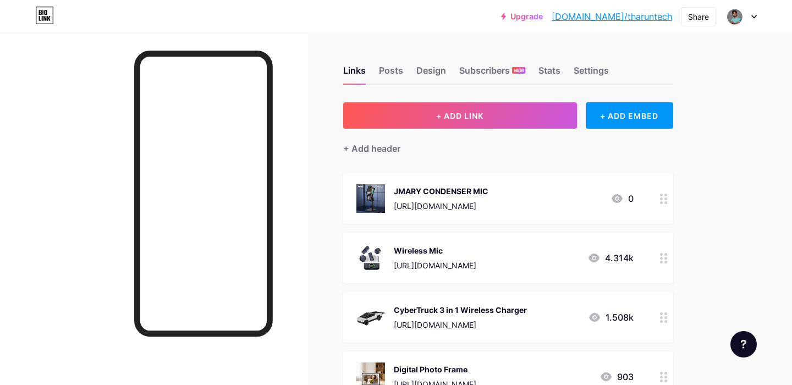
click at [658, 200] on div at bounding box center [663, 198] width 19 height 51
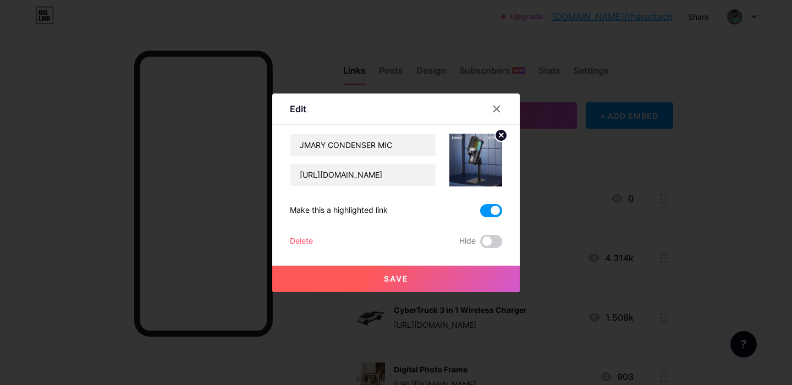
click at [490, 211] on span at bounding box center [491, 210] width 22 height 13
click at [480, 213] on input "checkbox" at bounding box center [480, 213] width 0 height 0
click at [441, 272] on button "Save" at bounding box center [395, 279] width 247 height 26
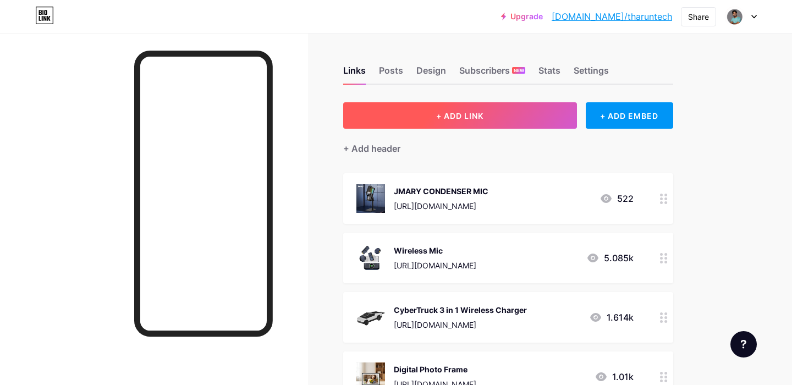
click at [543, 126] on button "+ ADD LINK" at bounding box center [460, 115] width 234 height 26
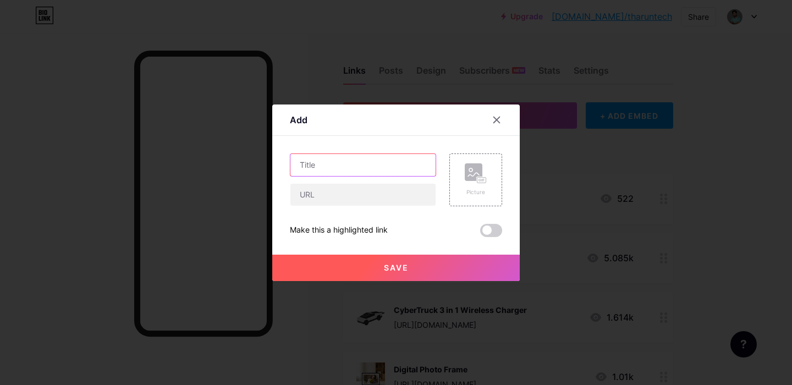
click at [382, 156] on input "text" at bounding box center [362, 165] width 145 height 22
type input "Cyber MagSafe Phone Stand"
click at [378, 206] on div "Cyber MagSafe Phone Stand Picture Make this a highlighted link Save" at bounding box center [396, 195] width 212 height 84
drag, startPoint x: 372, startPoint y: 204, endPoint x: 421, endPoint y: 134, distance: 85.7
click at [372, 204] on input "text" at bounding box center [362, 195] width 145 height 22
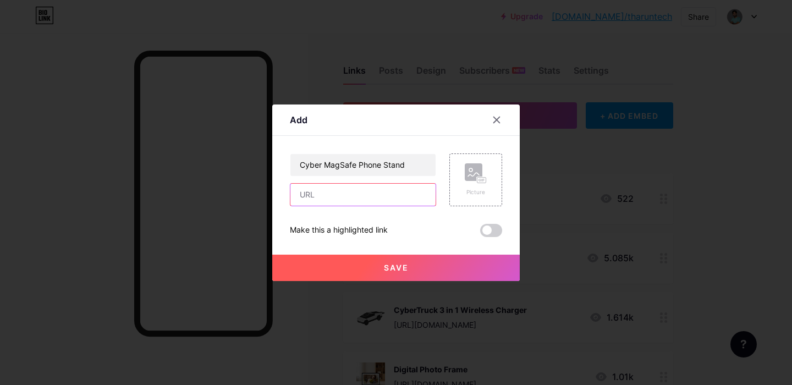
paste input "[URL][DOMAIN_NAME]"
type input "[URL][DOMAIN_NAME]"
click at [467, 182] on icon at bounding box center [476, 173] width 22 height 20
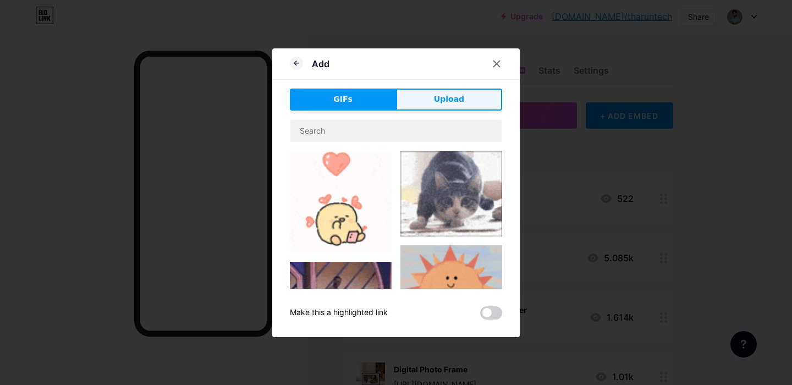
click at [469, 96] on button "Upload" at bounding box center [449, 100] width 106 height 22
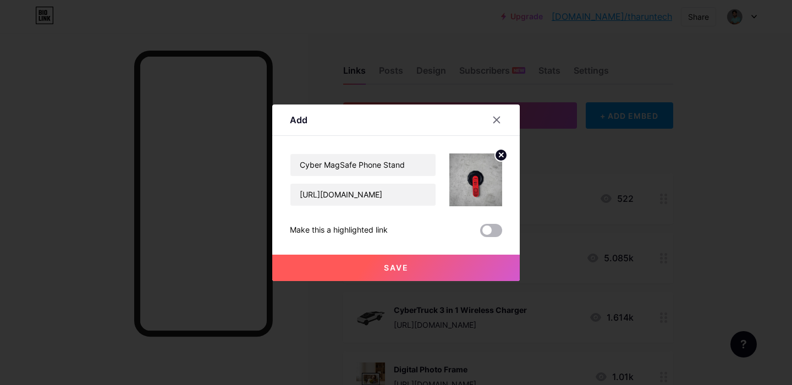
click at [492, 231] on span at bounding box center [491, 230] width 22 height 13
click at [480, 233] on input "checkbox" at bounding box center [480, 233] width 0 height 0
click at [465, 272] on button "Save" at bounding box center [395, 268] width 247 height 26
